Goal: Task Accomplishment & Management: Manage account settings

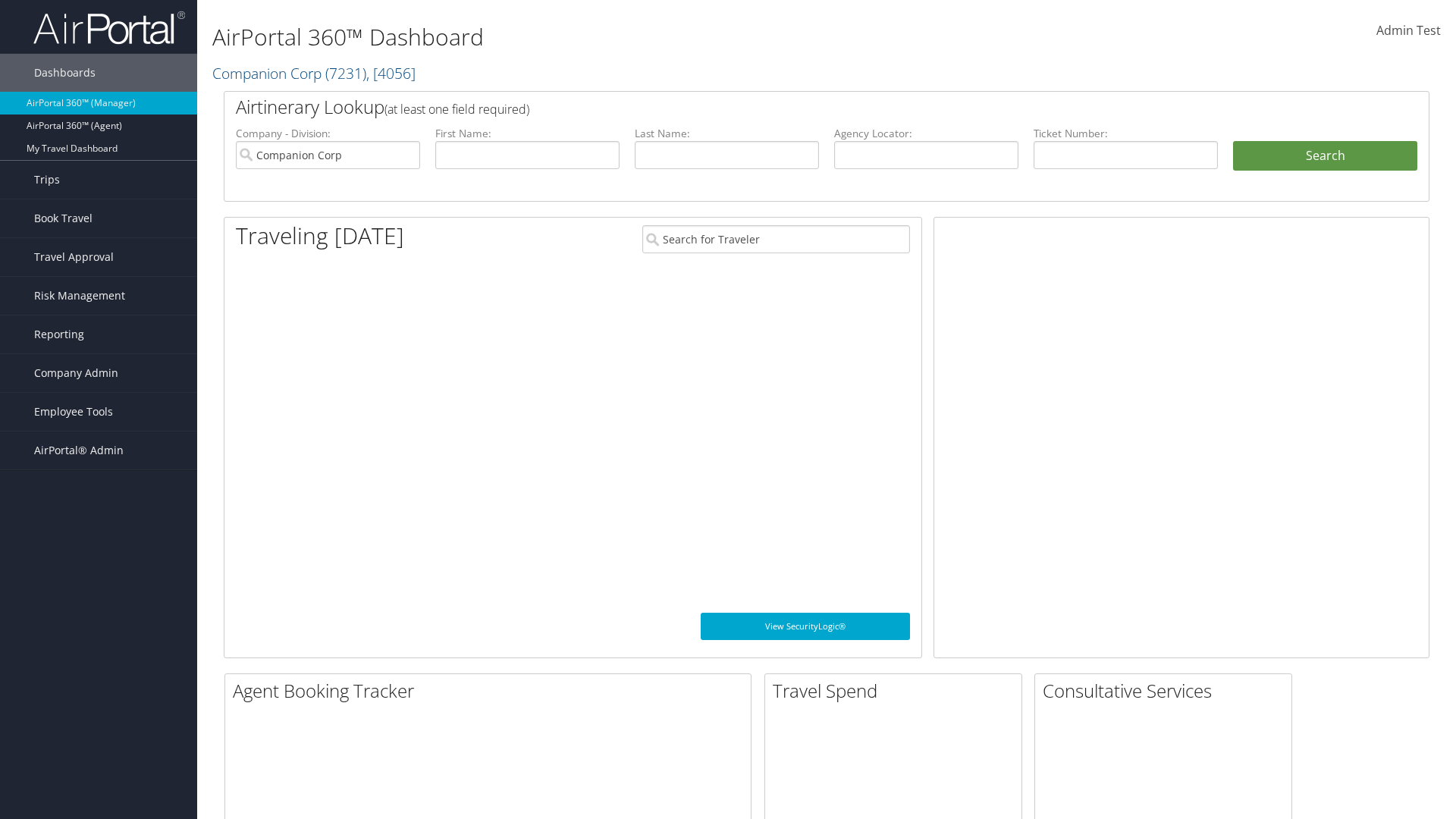
click at [99, 373] on span "Company Admin" at bounding box center [75, 373] width 84 height 38
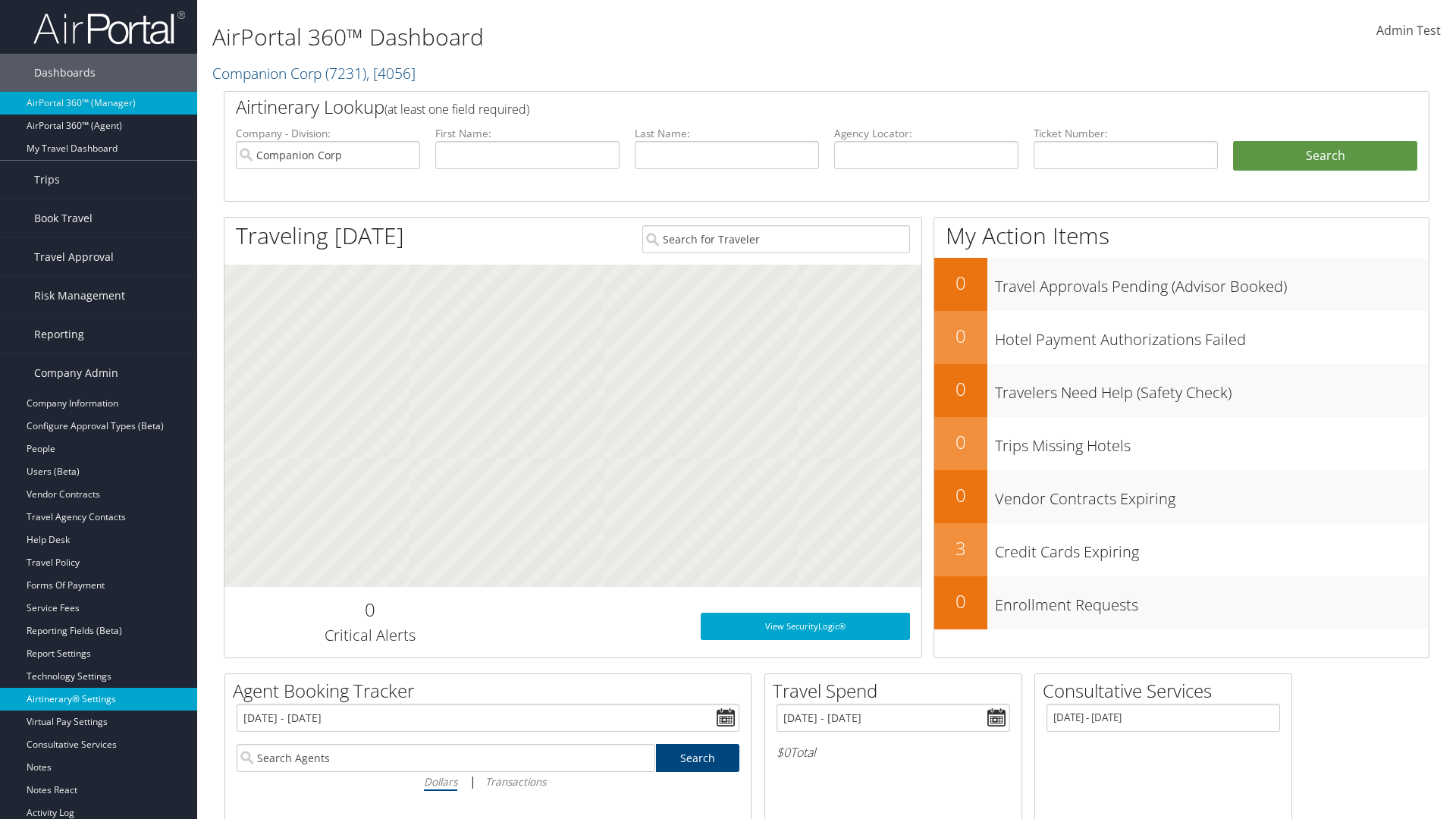
click at [99, 699] on link "Airtinerary® Settings" at bounding box center [98, 699] width 197 height 23
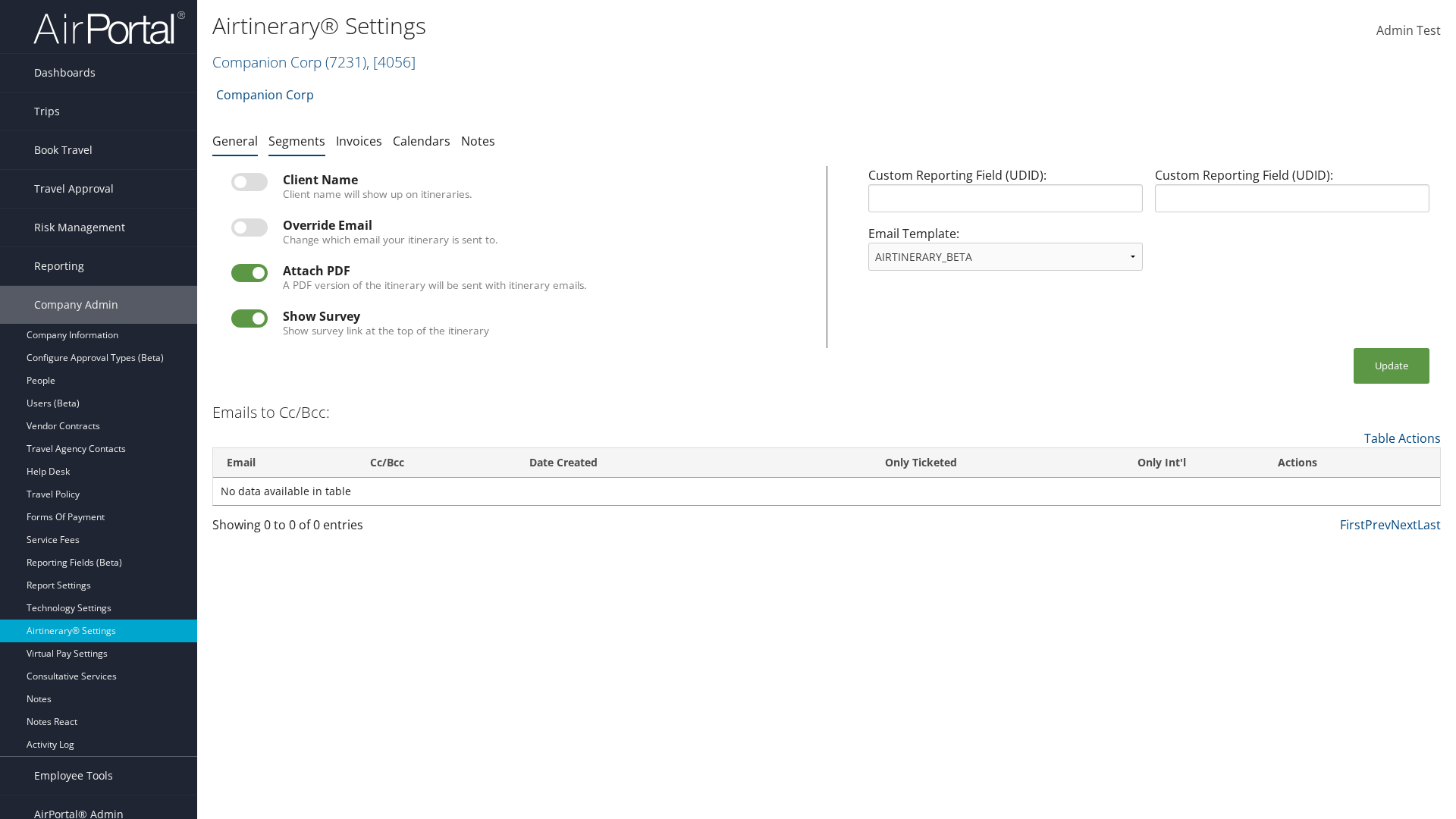
click at [297, 141] on link "Segments" at bounding box center [297, 141] width 57 height 16
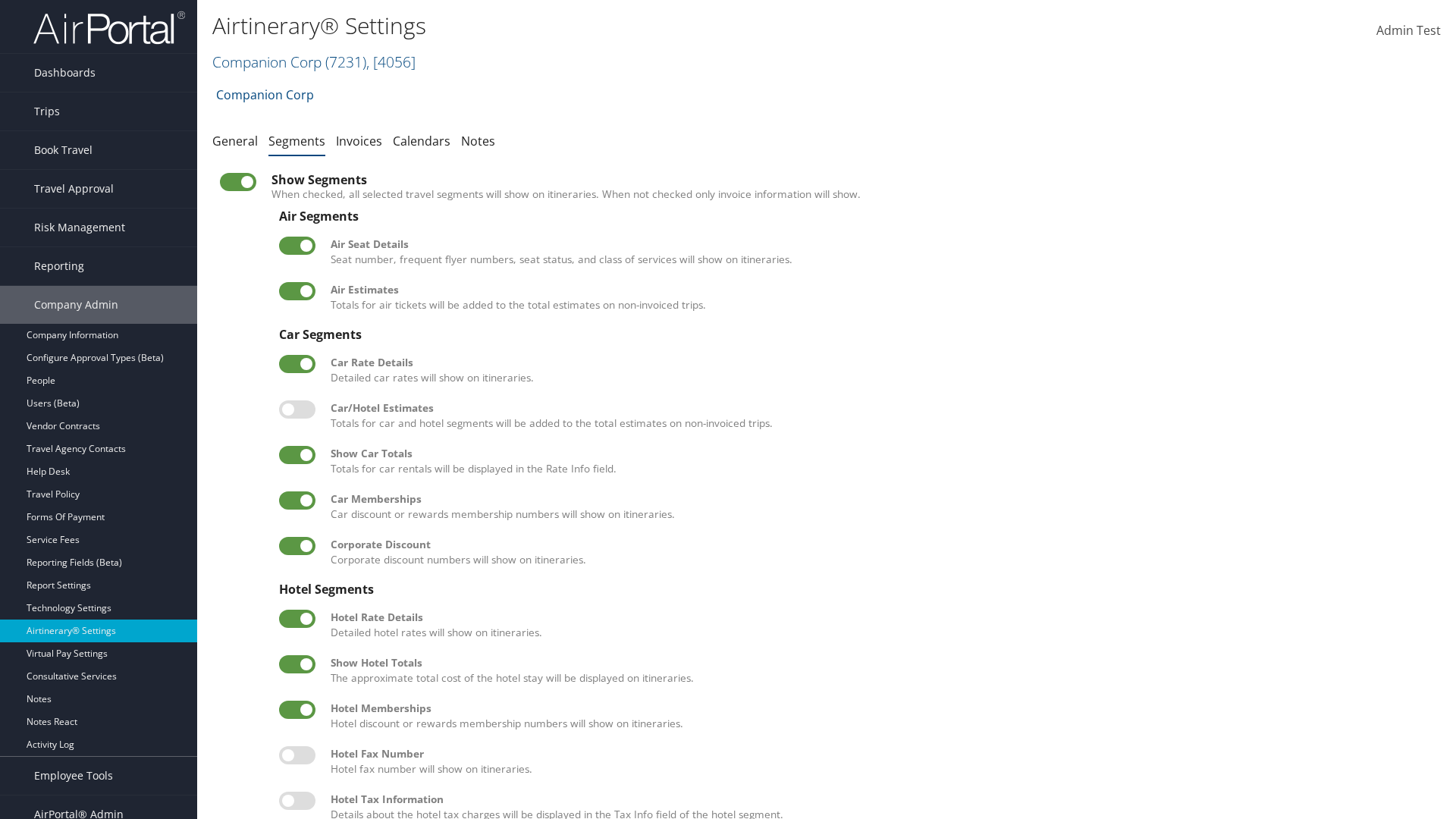
scroll to position [206, 0]
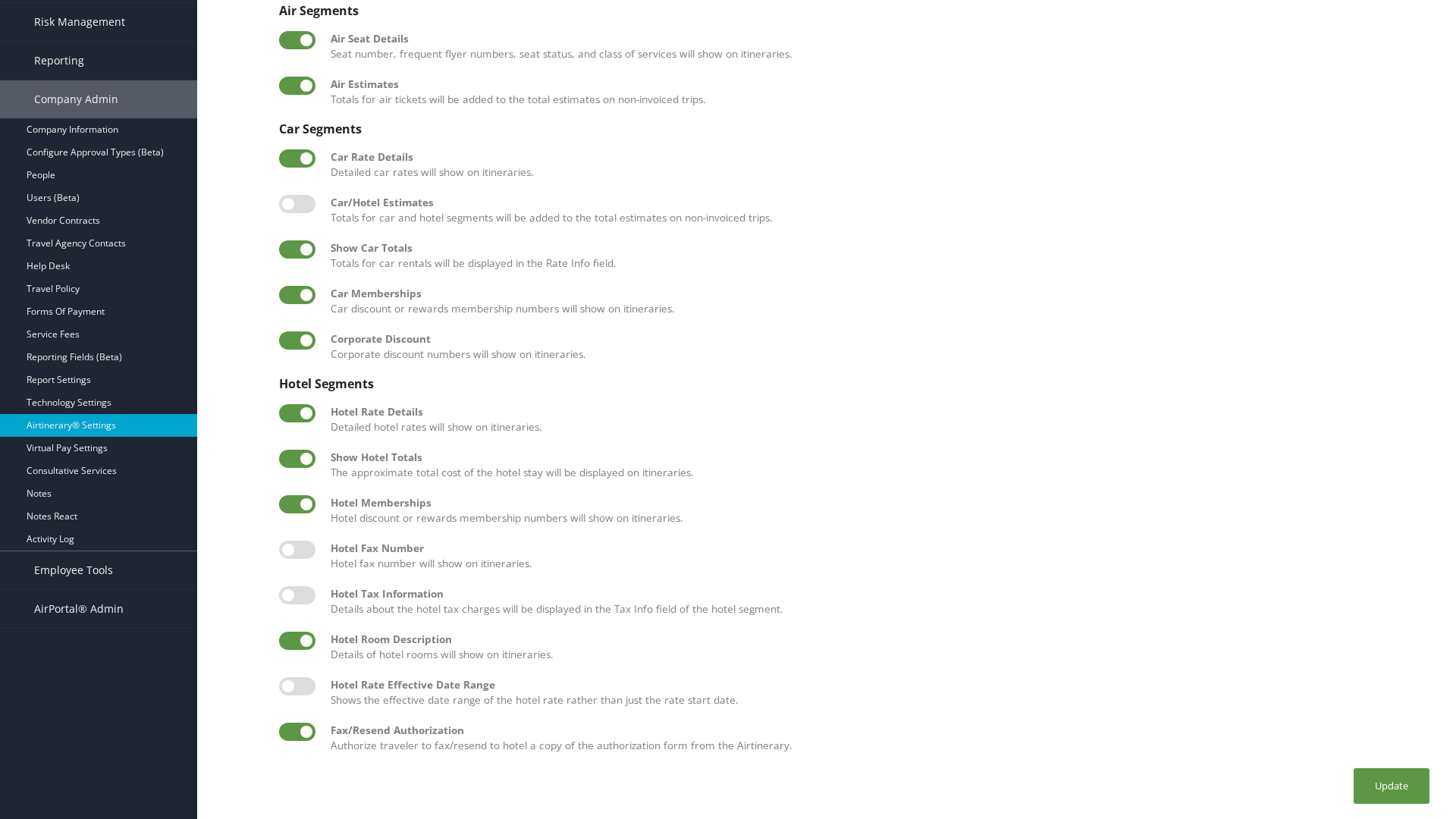
click at [298, 640] on label at bounding box center [298, 640] width 36 height 18
click at [297, 640] on input "checkbox" at bounding box center [291, 643] width 10 height 10
click at [298, 640] on label at bounding box center [298, 640] width 36 height 18
click at [297, 640] on input "checkbox" at bounding box center [291, 643] width 10 height 10
checkbox input "true"
